Goal: Task Accomplishment & Management: Complete application form

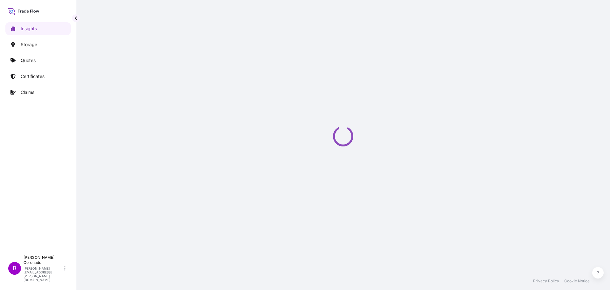
select select "2025"
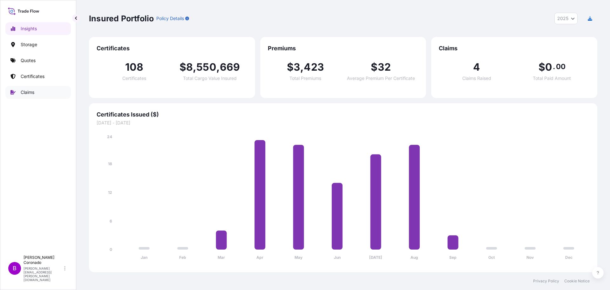
click at [30, 92] on p "Claims" at bounding box center [28, 92] width 14 height 6
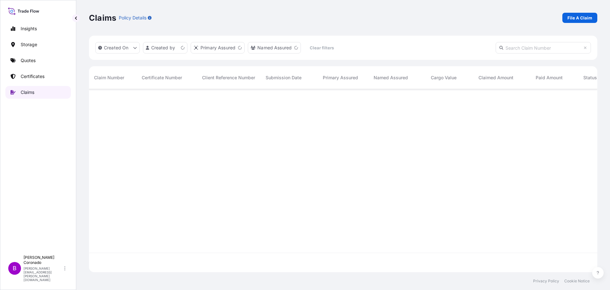
scroll to position [181, 504]
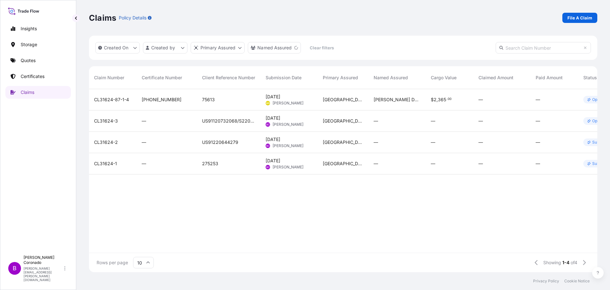
click at [578, 12] on div "Claims Policy Details File A Claim" at bounding box center [343, 18] width 509 height 36
click at [584, 18] on p "File A Claim" at bounding box center [580, 18] width 25 height 6
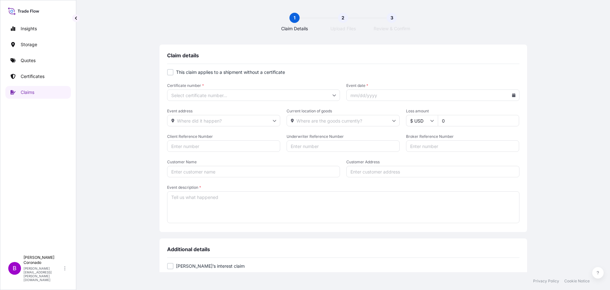
click at [235, 98] on input "Certificate number *" at bounding box center [253, 94] width 173 height 11
click at [238, 98] on input "Certificate number *" at bounding box center [253, 94] width 173 height 11
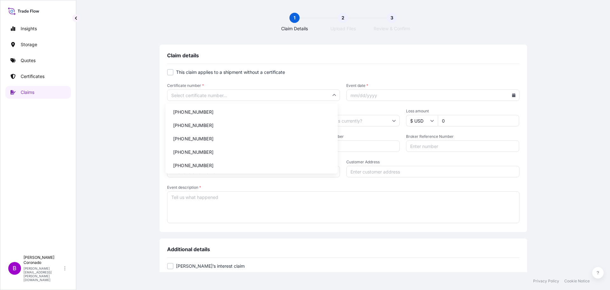
click at [402, 63] on div "Claim details" at bounding box center [343, 58] width 352 height 12
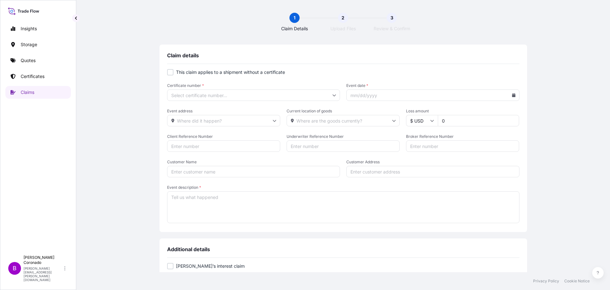
click at [169, 72] on div at bounding box center [170, 72] width 6 height 6
checkbox input "true"
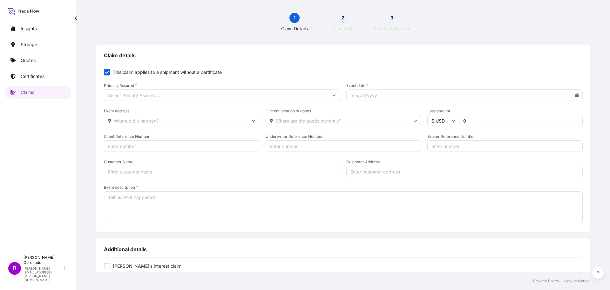
click at [575, 94] on icon at bounding box center [576, 95] width 3 height 4
click at [469, 189] on button "26" at bounding box center [469, 188] width 10 height 10
type input "[DATE]"
click at [168, 121] on input "Event address" at bounding box center [181, 120] width 155 height 11
click at [325, 203] on textarea "Event description *" at bounding box center [343, 207] width 479 height 32
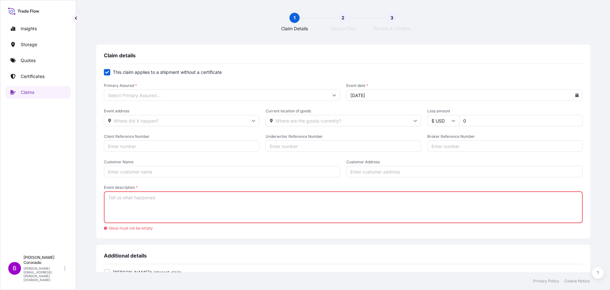
click at [492, 121] on input "0" at bounding box center [521, 120] width 124 height 11
type input "02631.20"
click at [195, 147] on input "Client Reference Number" at bounding box center [181, 145] width 155 height 11
click at [177, 145] on input "Client Reference Number" at bounding box center [181, 145] width 155 height 11
paste input "S220031514"
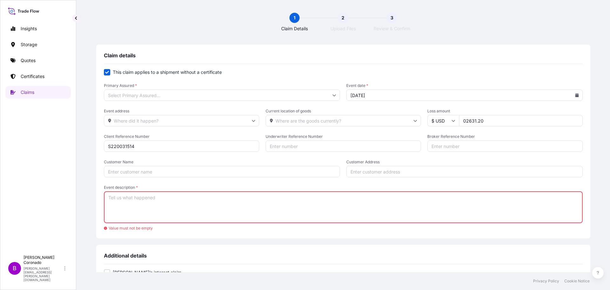
type input "S220031514"
click at [319, 147] on input "Underwriter Reference Number" at bounding box center [343, 145] width 155 height 11
paste input "US91120856398"
type input "US91120856398"
click at [275, 174] on input "Customer Name" at bounding box center [222, 171] width 236 height 11
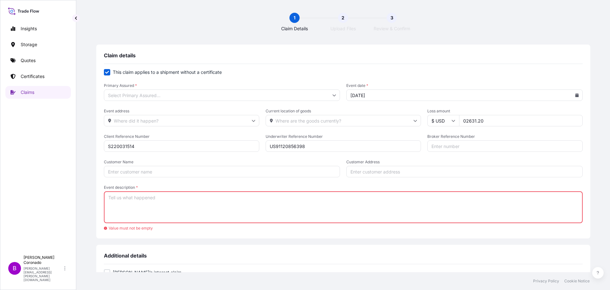
click at [218, 169] on input "Customer Name" at bounding box center [222, 171] width 236 height 11
paste input "BALCHEM CORPORATION"
type input "BALCHEM CORPORATION"
click at [397, 173] on input "Customer Address" at bounding box center [464, 171] width 236 height 11
click at [394, 170] on input "Customer Address" at bounding box center [464, 171] width 236 height 11
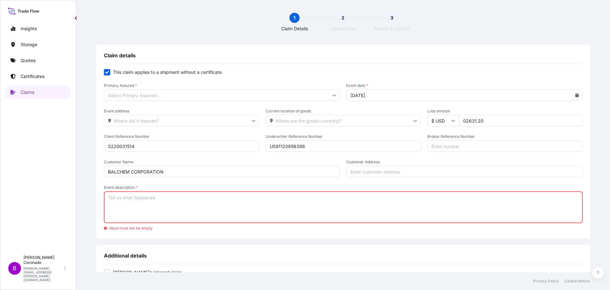
paste input "[STREET_ADDRESS][US_STATE]"
type input "[STREET_ADDRESS][US_STATE]"
click at [182, 212] on textarea "Event description *" at bounding box center [343, 207] width 479 height 32
paste textarea "[STREET_ADDRESS][US_STATE]"
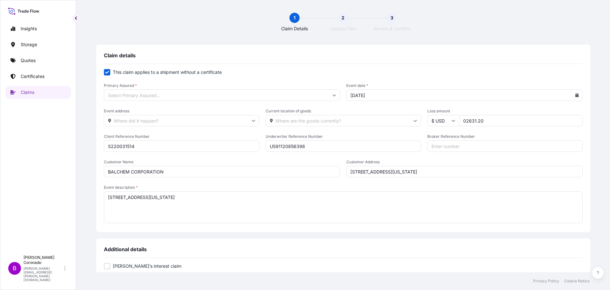
drag, startPoint x: 222, startPoint y: 206, endPoint x: -27, endPoint y: 149, distance: 256.2
click at [0, 149] on html "Insights Storage Quotes Certificates Claims B [PERSON_NAME] [PERSON_NAME][EMAIL…" at bounding box center [305, 145] width 610 height 290
paste textarea "1. Pallet condition o Please first confirm, based on the attached photos, wheth…"
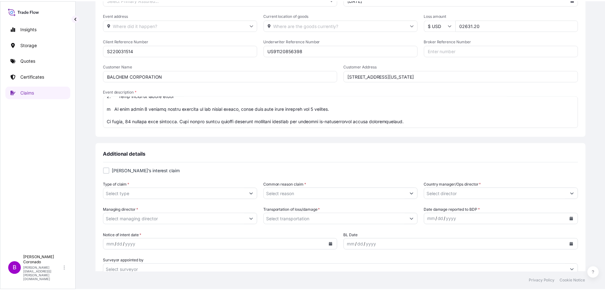
scroll to position [127, 0]
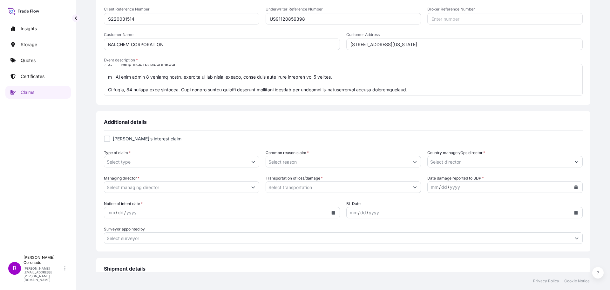
type textarea "1. Pallet condition o Please first confirm, based on the attached photos, wheth…"
click at [204, 161] on input "Type of claim *" at bounding box center [175, 161] width 143 height 11
click at [259, 161] on button "Show suggestions" at bounding box center [253, 161] width 11 height 11
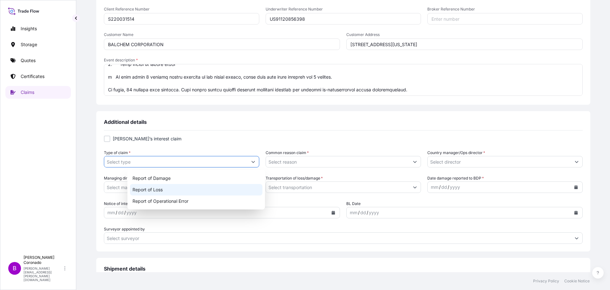
click at [213, 188] on div "Report of Loss" at bounding box center [196, 189] width 133 height 11
type input "Report of Loss"
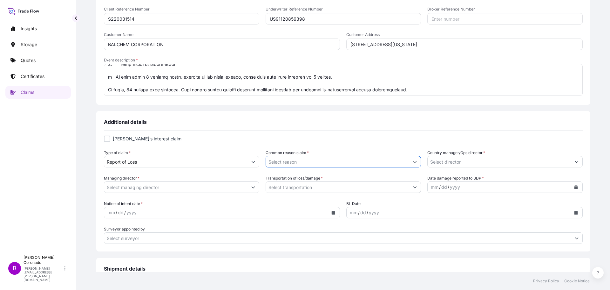
click at [310, 160] on input "Common reason claim *" at bounding box center [337, 161] width 143 height 11
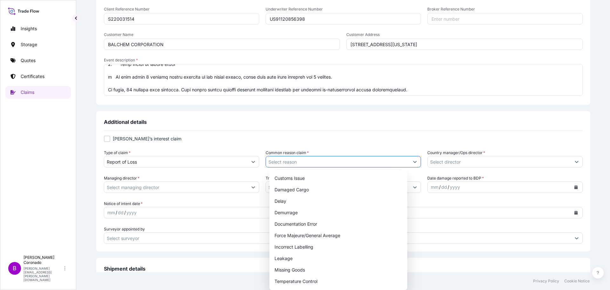
click at [409, 161] on button "Show suggestions" at bounding box center [414, 161] width 11 height 11
click at [342, 191] on div "Damaged Cargo" at bounding box center [338, 189] width 133 height 11
type input "Damaged Cargo"
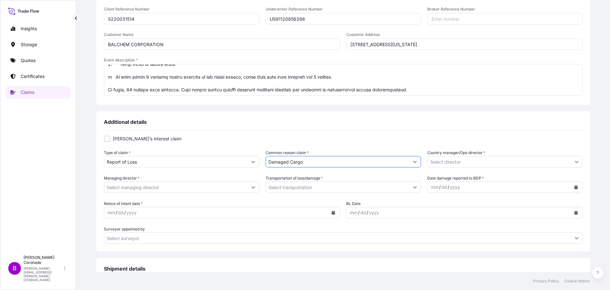
click at [467, 160] on input "Country manager/Ops director *" at bounding box center [499, 161] width 143 height 11
click at [571, 161] on button "Show suggestions" at bounding box center [576, 161] width 11 height 11
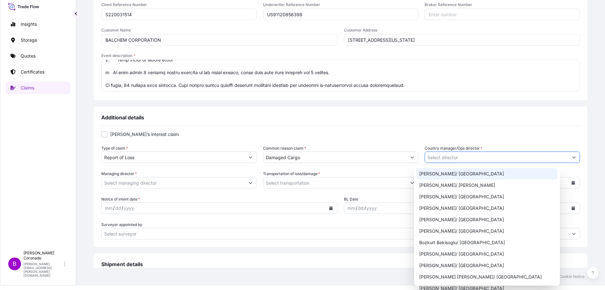
scroll to position [0, 0]
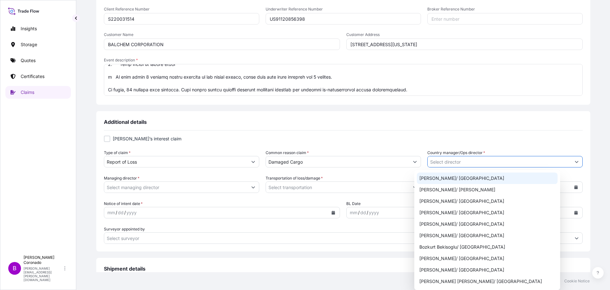
click at [571, 161] on button "Show suggestions" at bounding box center [576, 161] width 11 height 11
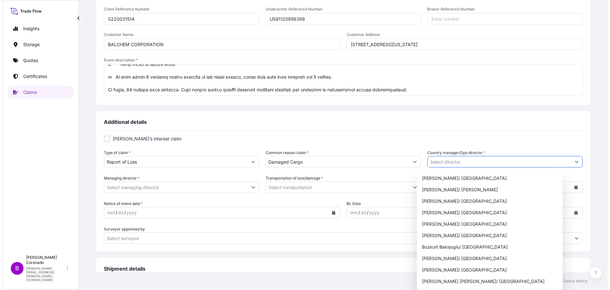
scroll to position [191, 0]
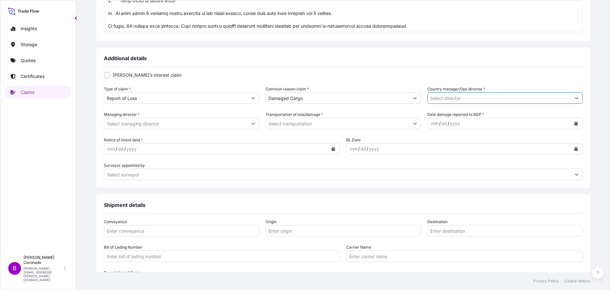
click at [575, 98] on icon "Show suggestions" at bounding box center [577, 98] width 4 height 4
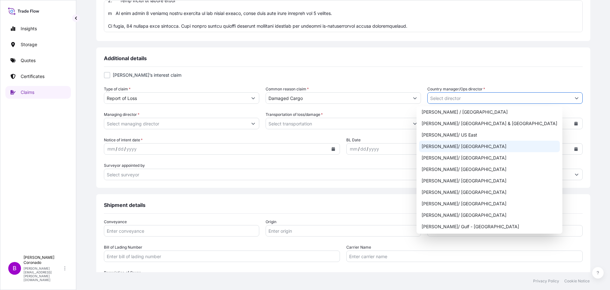
scroll to position [318, 0]
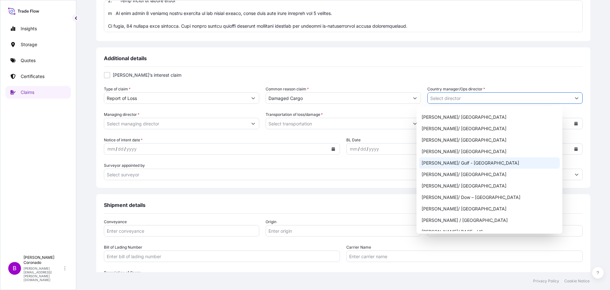
click at [459, 161] on div "[PERSON_NAME]/ Gulf - [GEOGRAPHIC_DATA]" at bounding box center [489, 162] width 141 height 11
type input "[PERSON_NAME]/ Gulf - [GEOGRAPHIC_DATA]"
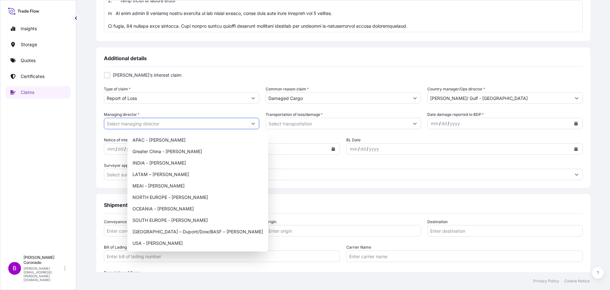
click at [255, 124] on icon "Show suggestions" at bounding box center [253, 123] width 4 height 4
click at [174, 239] on div "USA - [PERSON_NAME]" at bounding box center [198, 242] width 136 height 11
type input "USA - [PERSON_NAME]"
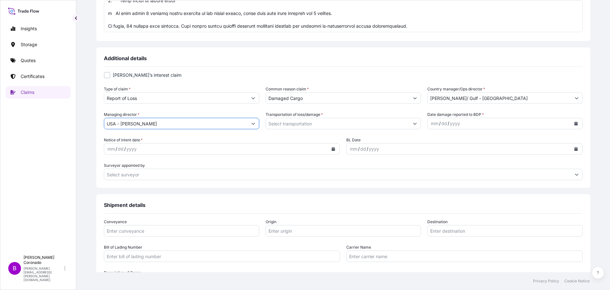
click at [413, 122] on icon "Show suggestions" at bounding box center [415, 123] width 4 height 4
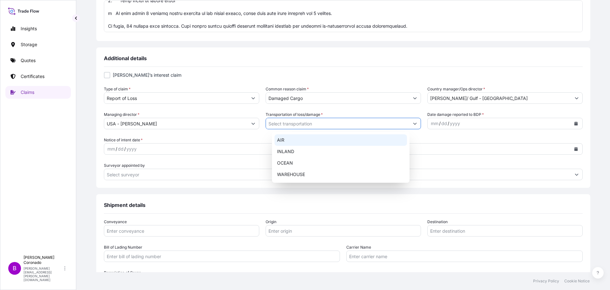
click at [327, 142] on div "AIR" at bounding box center [341, 139] width 133 height 11
type input "AIR"
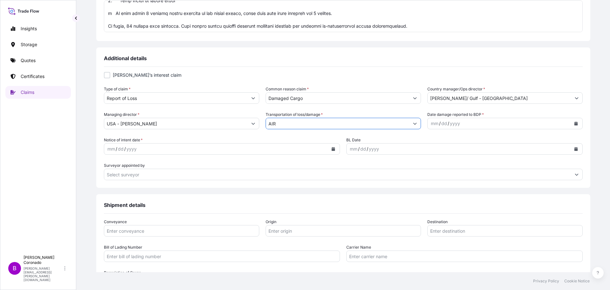
click at [574, 124] on icon "Calendar" at bounding box center [575, 123] width 3 height 4
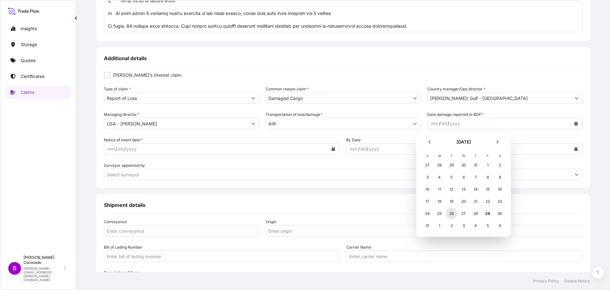
click at [451, 212] on div "26" at bounding box center [451, 213] width 11 height 11
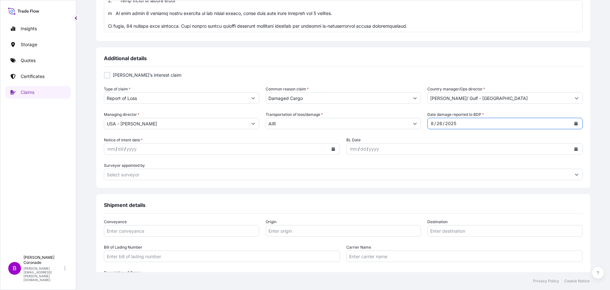
click at [335, 147] on button "Calendar" at bounding box center [333, 149] width 10 height 10
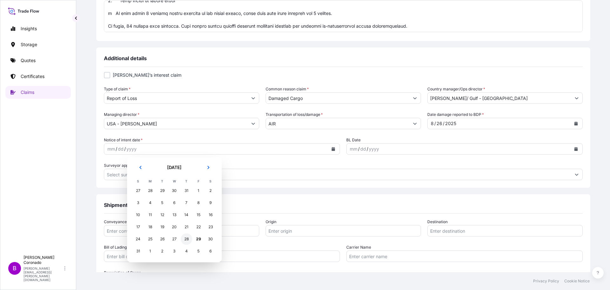
click at [188, 239] on div "28" at bounding box center [186, 238] width 11 height 11
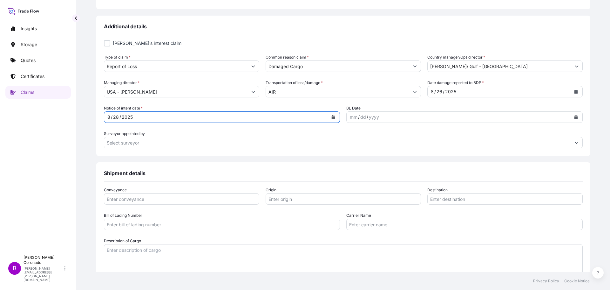
scroll to position [254, 0]
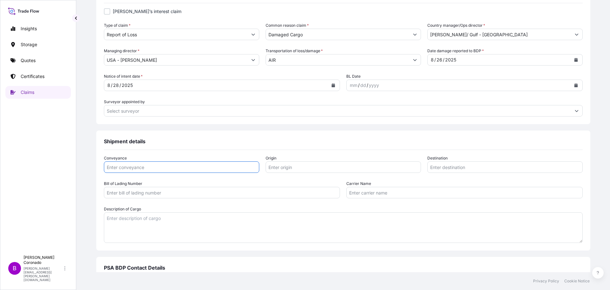
click at [224, 168] on input "Conveyance" at bounding box center [181, 166] width 155 height 11
click at [154, 167] on input "Conveyance" at bounding box center [181, 166] width 155 height 11
paste input "695-52459352"
type input "695-52459352"
click at [307, 169] on input "Origin" at bounding box center [343, 166] width 155 height 11
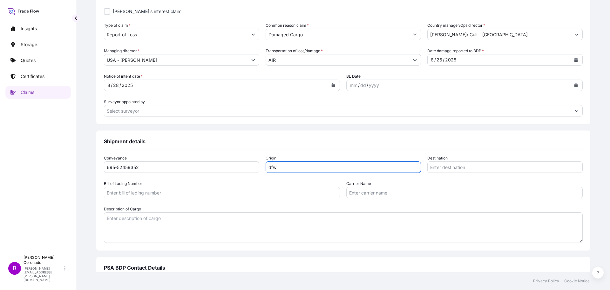
drag, startPoint x: 304, startPoint y: 167, endPoint x: 214, endPoint y: 167, distance: 90.3
click at [223, 167] on div "Conveyance 695-52459352 Origin dfw Destination" at bounding box center [343, 164] width 479 height 18
click at [311, 169] on input "DFW" at bounding box center [343, 166] width 155 height 11
drag, startPoint x: 295, startPoint y: 170, endPoint x: 121, endPoint y: 166, distance: 174.5
click at [153, 166] on div "Conveyance 695-52459352 Origin DFW Destination" at bounding box center [343, 164] width 479 height 18
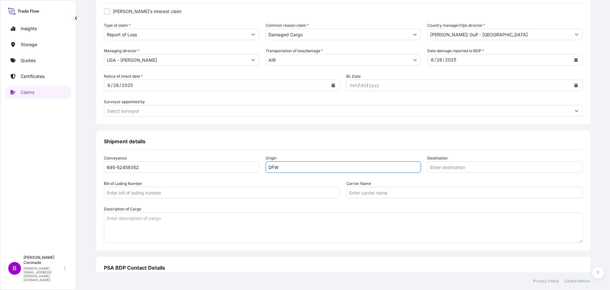
paste input "[GEOGRAPHIC_DATA], [GEOGRAPHIC_DATA], 65769"
type input "[GEOGRAPHIC_DATA], [GEOGRAPHIC_DATA], 65769"
click at [438, 164] on input "Destination" at bounding box center [505, 166] width 155 height 11
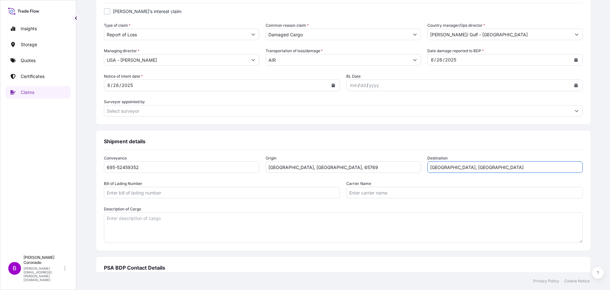
type input "[GEOGRAPHIC_DATA], [GEOGRAPHIC_DATA]"
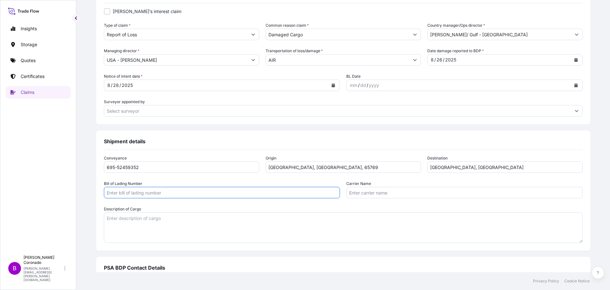
click at [179, 195] on input "Bill of Lading Number" at bounding box center [222, 192] width 236 height 11
click at [180, 196] on input "Bill of Lading Number" at bounding box center [222, 192] width 236 height 11
click at [182, 192] on input "Bill of Lading Number" at bounding box center [222, 192] width 236 height 11
paste input "US91120856398"
type input "US91120856398"
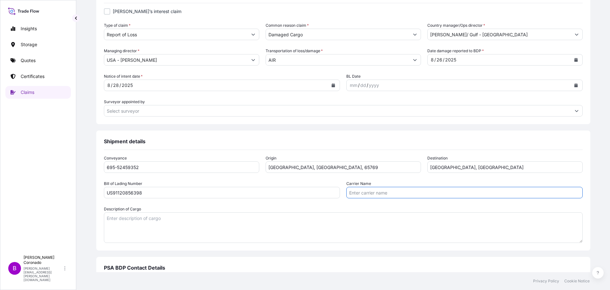
click at [372, 193] on input "Carrier Name" at bounding box center [464, 192] width 236 height 11
type input "Eva Air / Hotline"
click at [343, 218] on textarea "Description of Cargo" at bounding box center [343, 227] width 479 height 31
paste textarea "[MEDICAL_DATA] CHLORIDE USP/FCC"
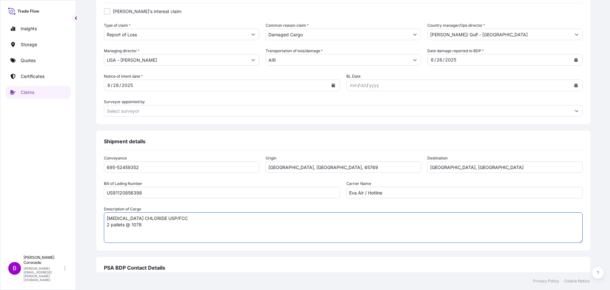
click at [183, 228] on textarea "[MEDICAL_DATA] CHLORIDE USP/FCC 2 pallets @ 1078" at bounding box center [343, 227] width 479 height 31
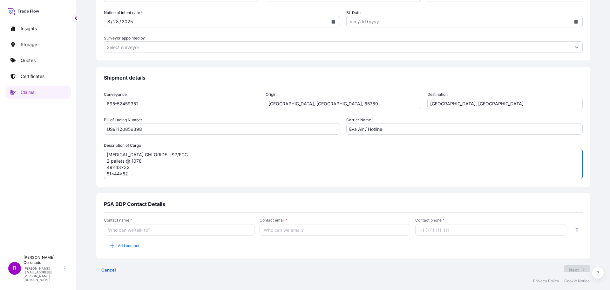
type textarea "[MEDICAL_DATA] CHLORIDE USP/FCC 2 pallets @ 1078 49x43x32 51x44x52"
click at [194, 227] on input "Contact name *" at bounding box center [179, 229] width 151 height 11
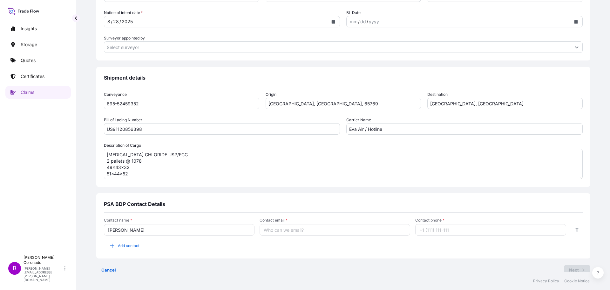
type input "[PERSON_NAME]"
type input "[PERSON_NAME][EMAIL_ADDRESS][PERSON_NAME][DOMAIN_NAME]"
click at [453, 228] on input "Contact phone *" at bounding box center [490, 229] width 151 height 11
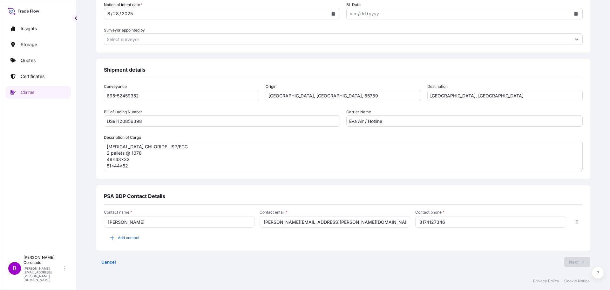
type input "8174127346"
click at [469, 260] on div "Cancel Next" at bounding box center [343, 262] width 494 height 10
click at [447, 258] on div "Cancel Next" at bounding box center [343, 262] width 494 height 10
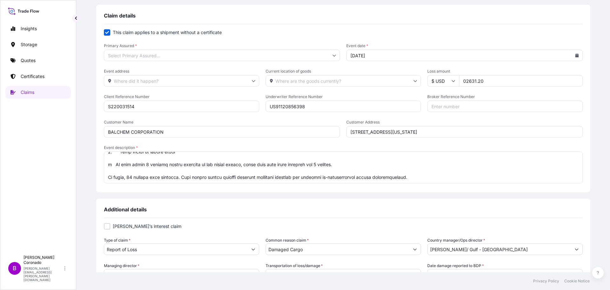
scroll to position [0, 0]
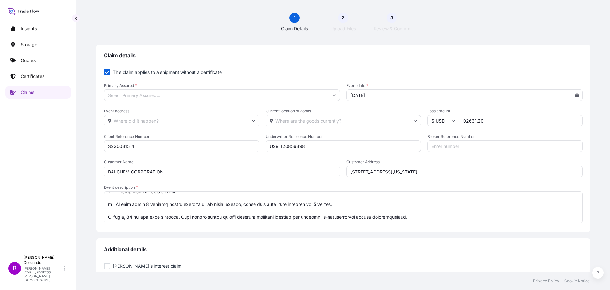
click at [325, 97] on input "Primary Assured *" at bounding box center [222, 94] width 236 height 11
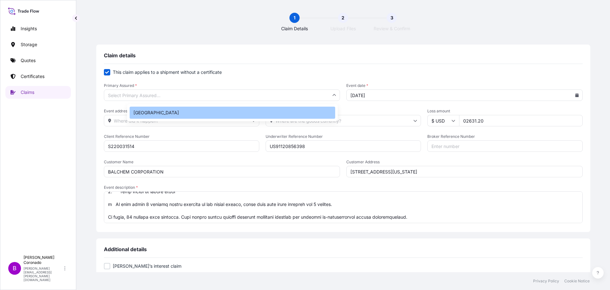
click at [303, 112] on div "[GEOGRAPHIC_DATA]" at bounding box center [233, 112] width 206 height 12
type input "[GEOGRAPHIC_DATA]"
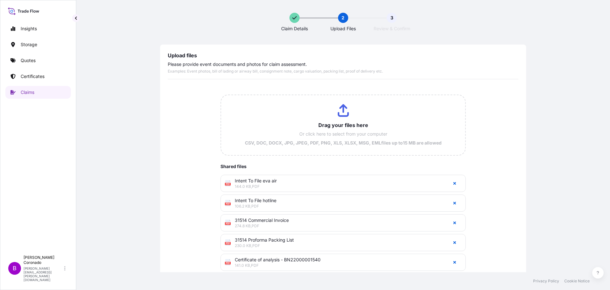
scroll to position [38, 0]
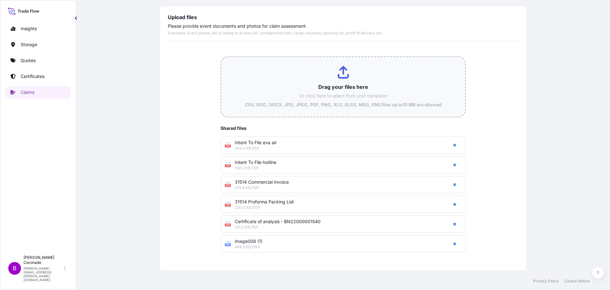
type input "C:\fakepath\image009 (1).png"
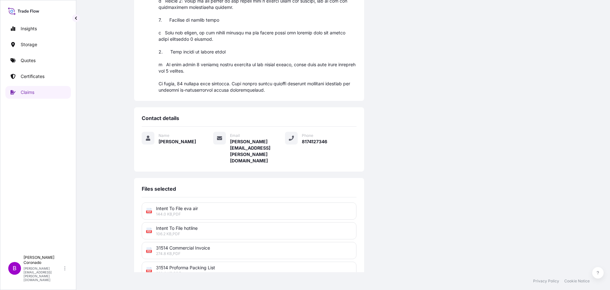
scroll to position [322, 0]
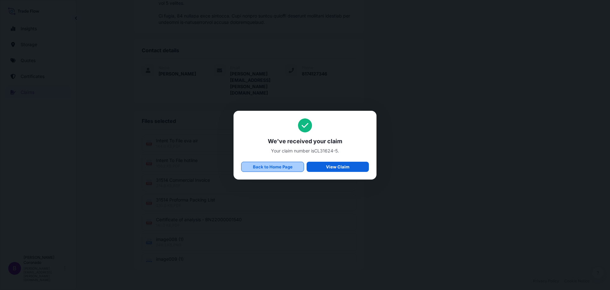
click at [291, 167] on p "Back to Home Page" at bounding box center [273, 166] width 40 height 6
